Goal: Task Accomplishment & Management: Use online tool/utility

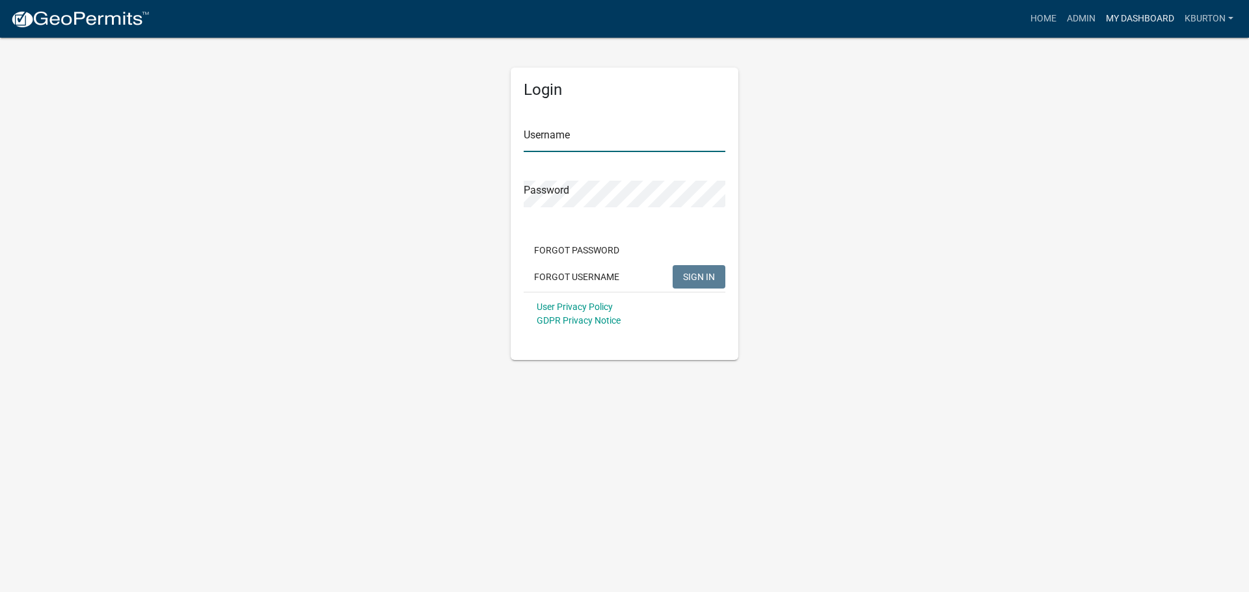
type input "kburton"
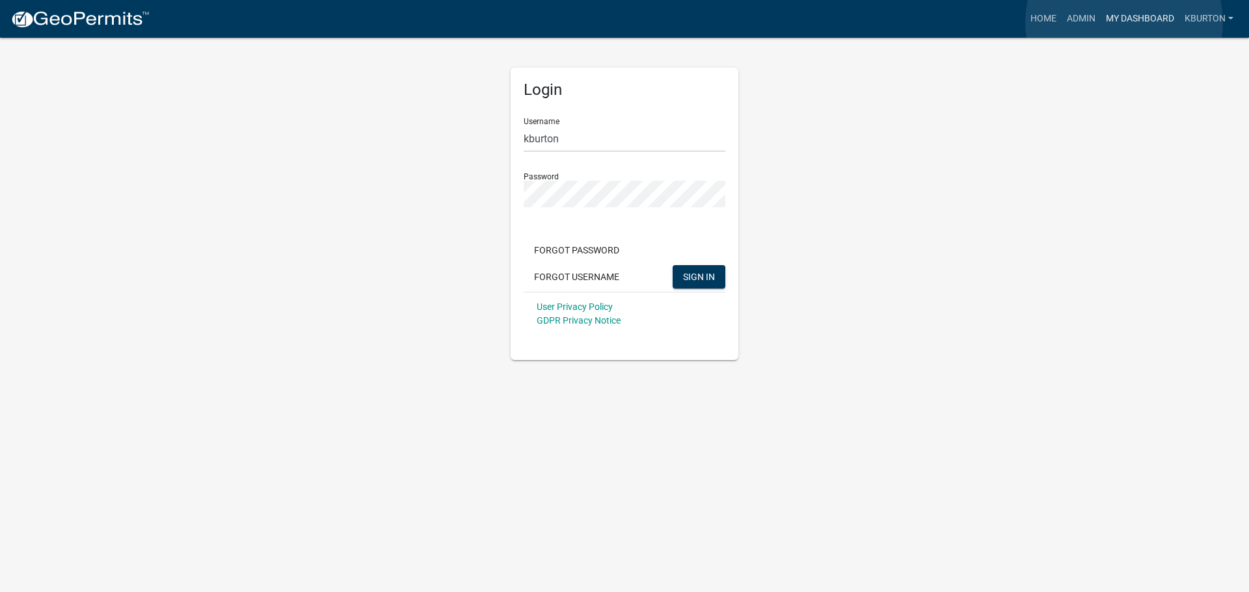
click at [1124, 22] on link "My Dashboard" at bounding box center [1139, 19] width 79 height 25
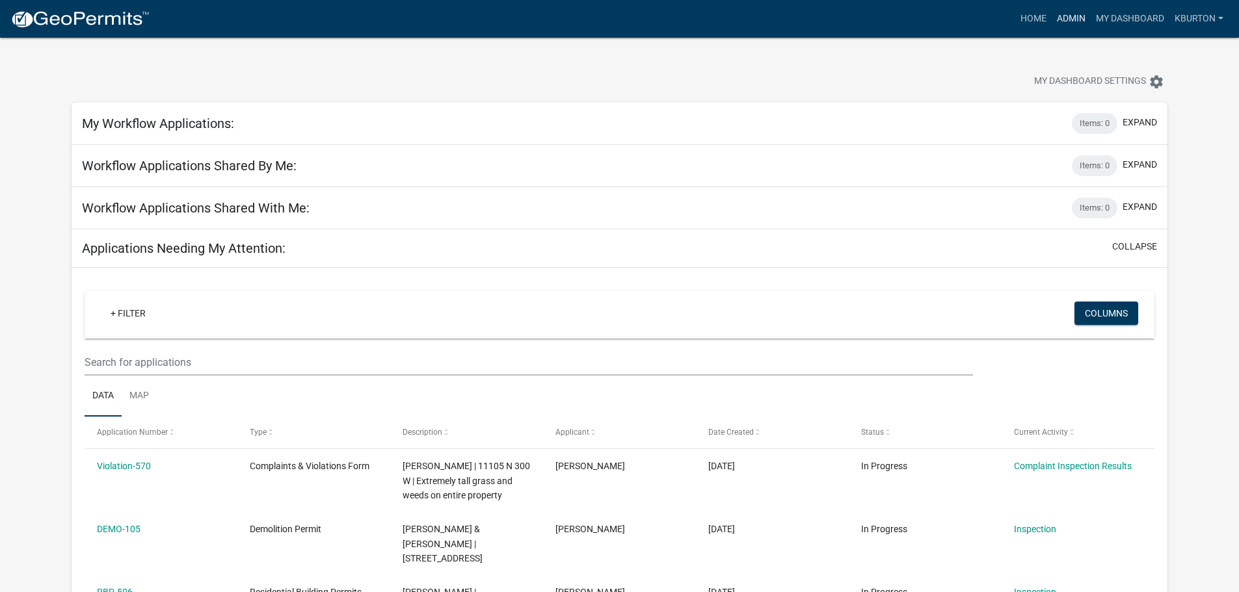
click at [1066, 21] on link "Admin" at bounding box center [1070, 19] width 39 height 25
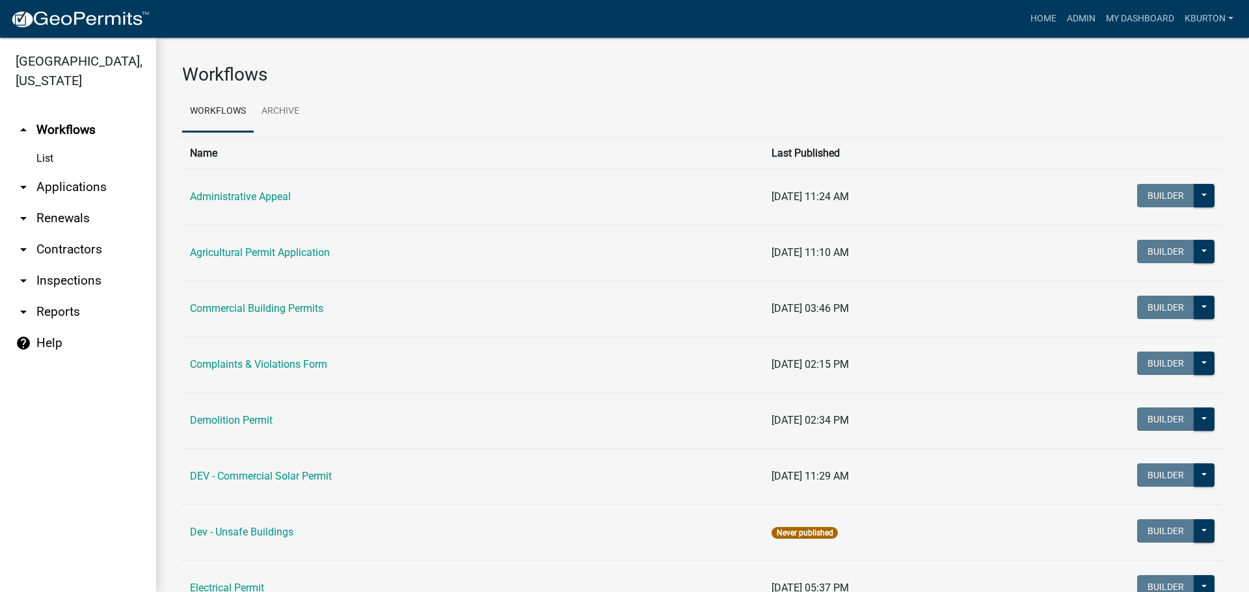
click at [75, 265] on link "arrow_drop_down Inspections" at bounding box center [78, 280] width 156 height 31
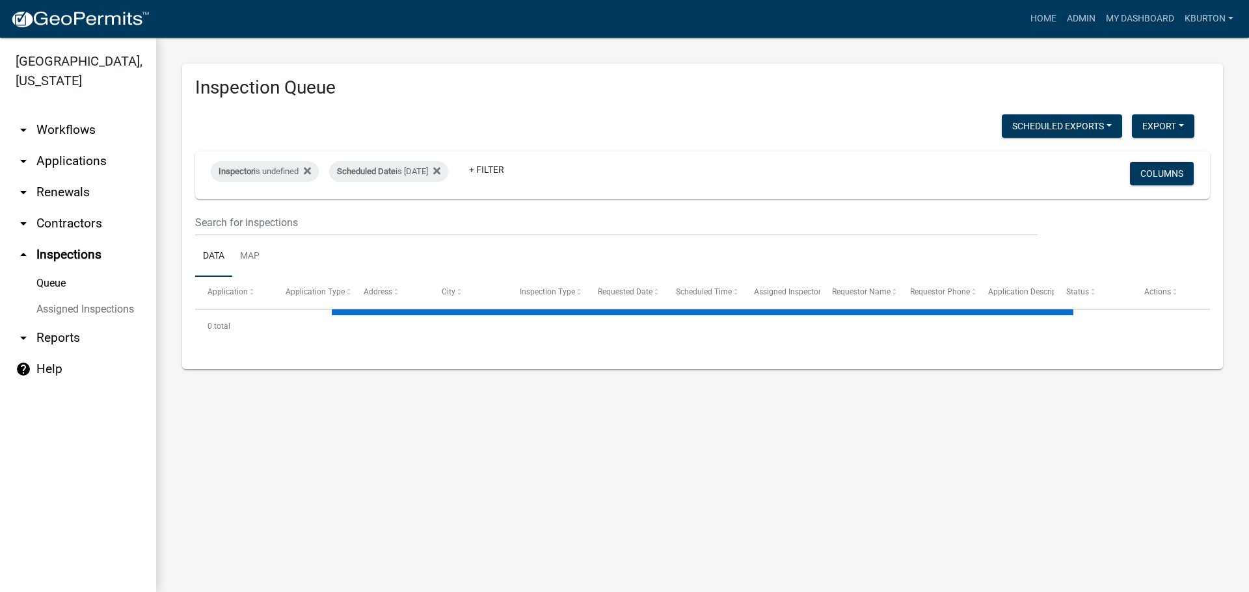
select select "1: 25"
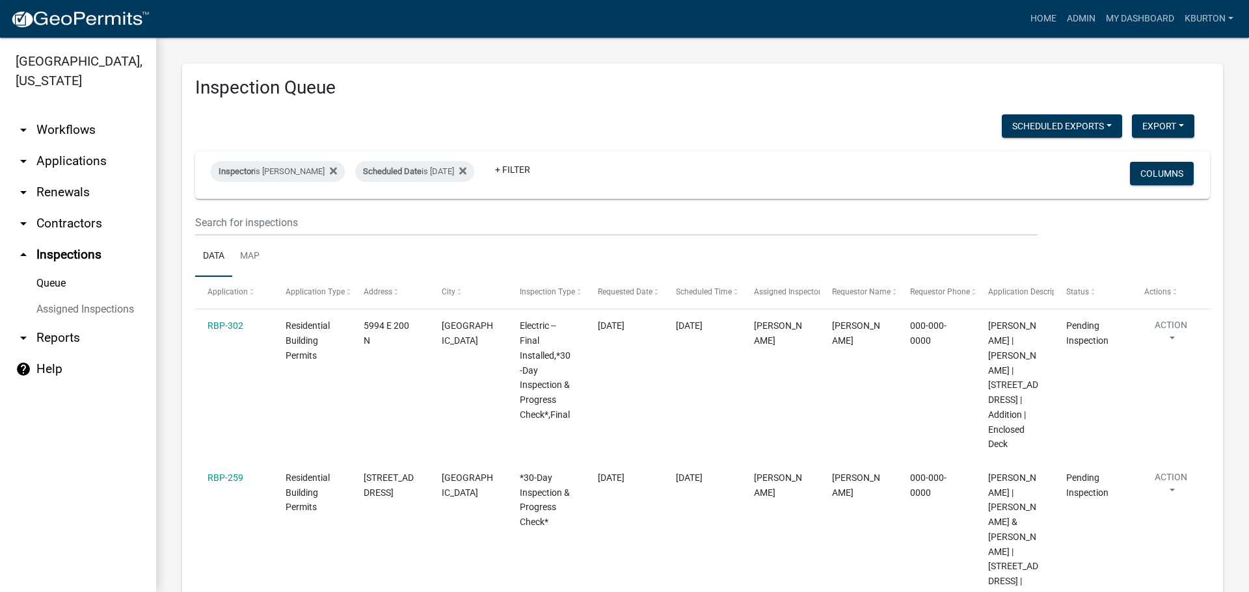
click at [97, 297] on link "Assigned Inspections" at bounding box center [78, 310] width 156 height 26
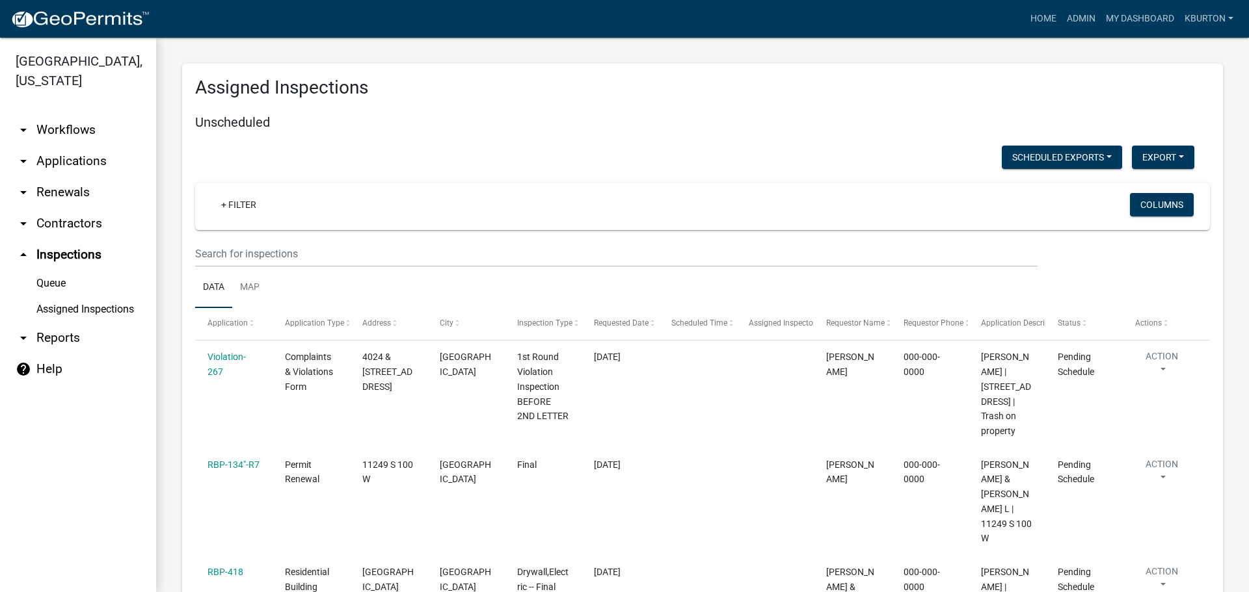
click at [62, 271] on link "Queue" at bounding box center [78, 284] width 156 height 26
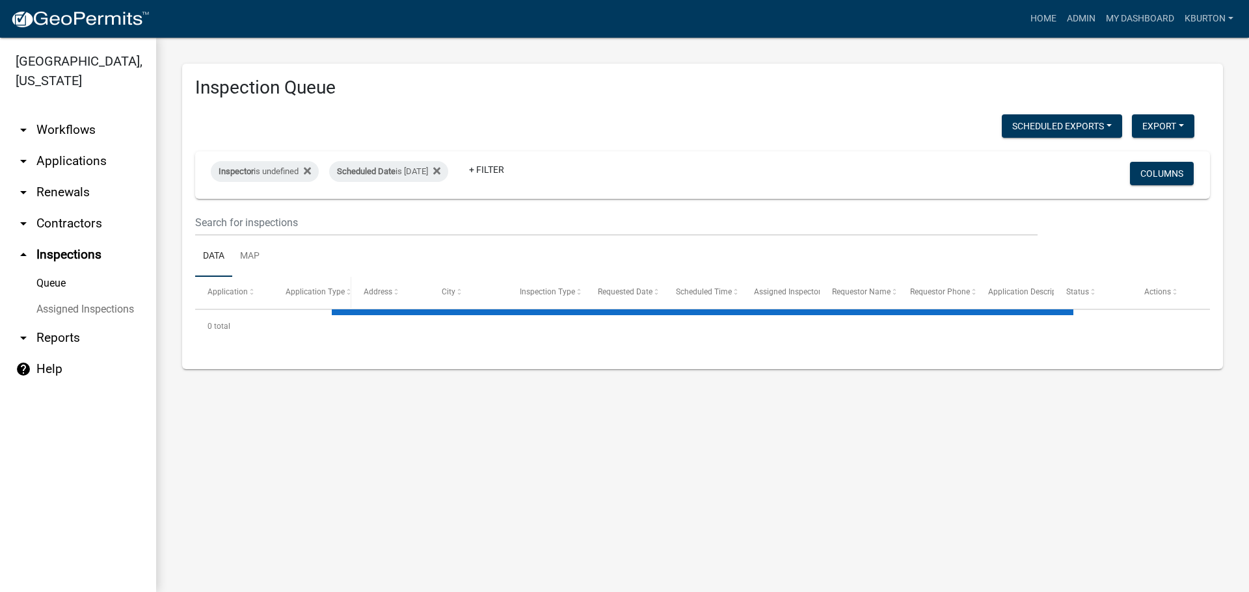
select select "1: 25"
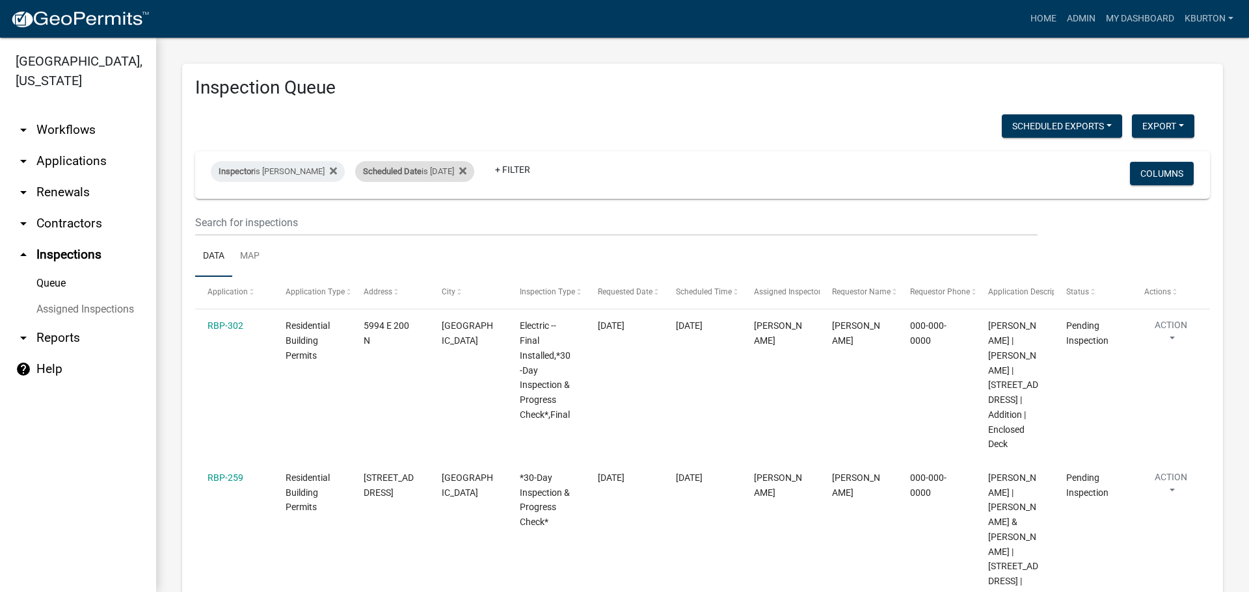
click at [417, 174] on div "Scheduled Date is [DATE]" at bounding box center [414, 171] width 119 height 21
click at [458, 218] on input "[DATE]" at bounding box center [416, 220] width 91 height 27
click at [411, 262] on button "Done" at bounding box center [416, 258] width 91 height 23
click at [1149, 177] on button "Columns" at bounding box center [1162, 173] width 64 height 23
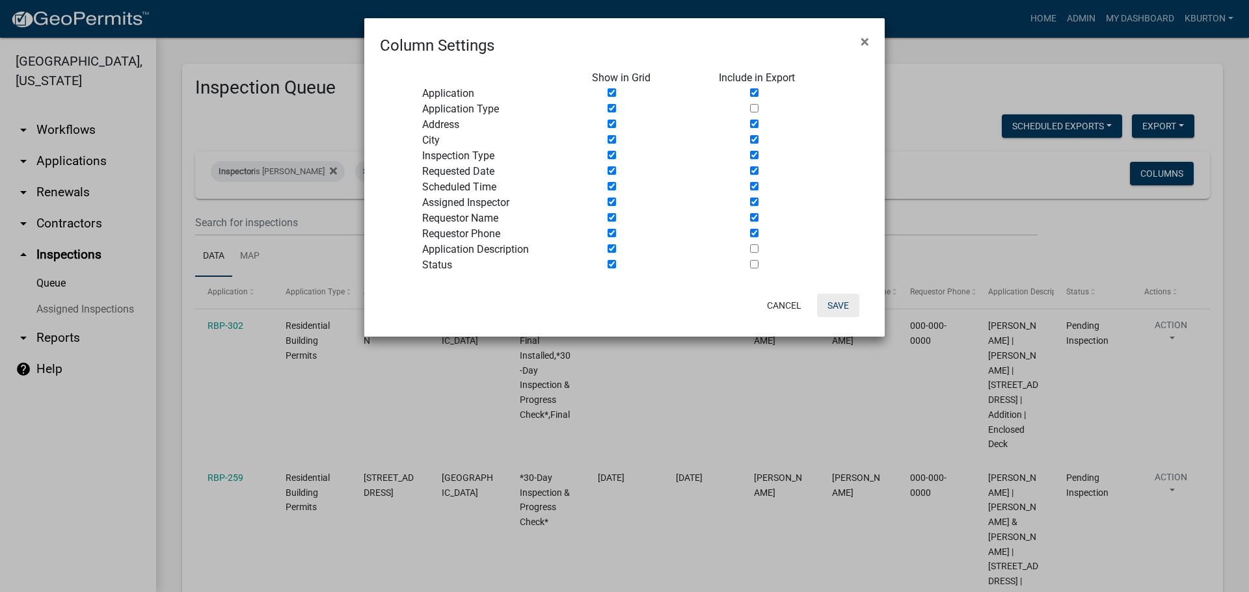
click at [842, 306] on button "Save" at bounding box center [838, 305] width 42 height 23
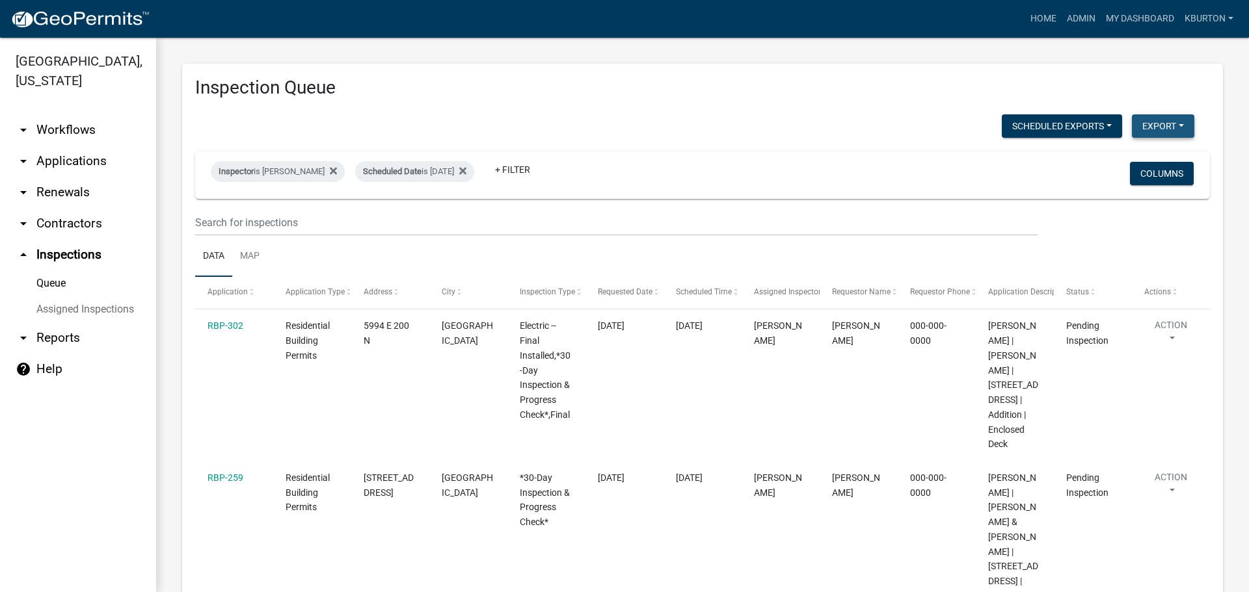
click at [1141, 127] on button "Export" at bounding box center [1162, 125] width 62 height 23
click at [1117, 159] on button "Excel Format (.xlsx)" at bounding box center [1133, 159] width 122 height 31
